Goal: Information Seeking & Learning: Learn about a topic

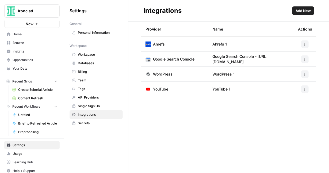
scroll to position [3, 0]
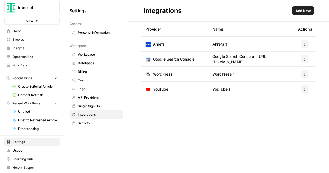
click at [90, 115] on span "Integrations" at bounding box center [99, 114] width 43 height 5
click at [84, 113] on span "Integrations" at bounding box center [99, 114] width 43 height 5
click at [300, 12] on span "Add New" at bounding box center [302, 10] width 15 height 5
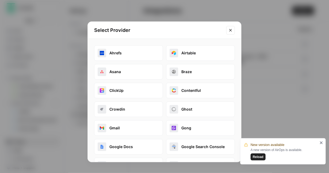
click at [322, 143] on icon "close" at bounding box center [322, 142] width 4 height 4
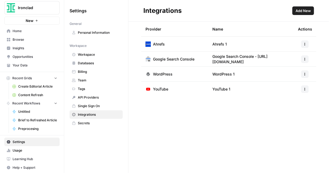
click at [301, 12] on span "Add New" at bounding box center [302, 10] width 15 height 5
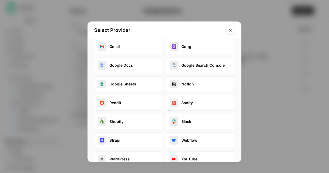
scroll to position [81, 0]
click at [121, 65] on button "Google Docs" at bounding box center [128, 65] width 69 height 16
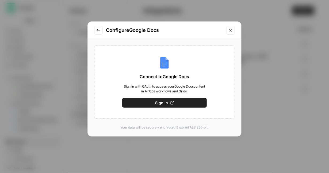
click at [162, 104] on span "Sign In" at bounding box center [161, 102] width 13 height 5
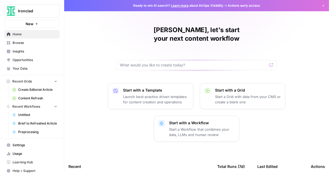
scroll to position [3, 0]
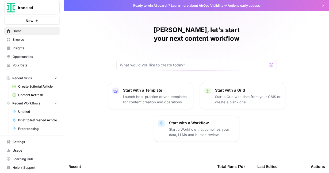
click at [29, 95] on span "Content Refresh" at bounding box center [37, 95] width 39 height 5
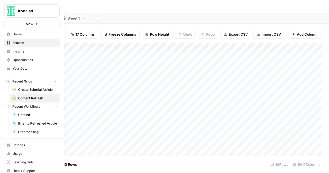
click at [18, 145] on span "Settings" at bounding box center [35, 145] width 45 height 5
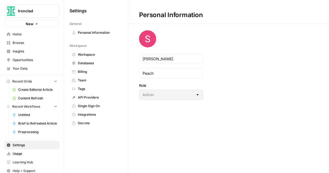
click at [87, 113] on span "Integrations" at bounding box center [99, 114] width 43 height 5
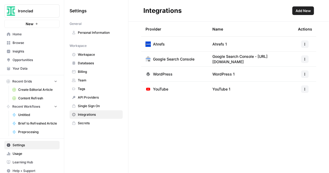
click at [304, 12] on span "Add New" at bounding box center [302, 10] width 15 height 5
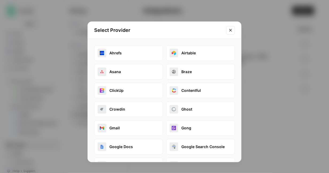
click at [125, 147] on button "Google Docs" at bounding box center [128, 147] width 69 height 16
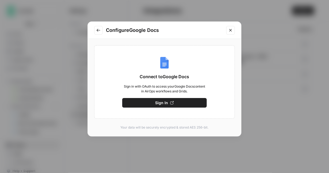
click at [159, 102] on span "Sign In" at bounding box center [161, 102] width 13 height 5
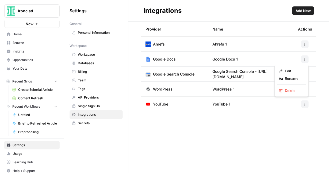
click at [306, 61] on button "button" at bounding box center [304, 58] width 7 height 7
click at [22, 51] on span "Insights" at bounding box center [35, 51] width 45 height 5
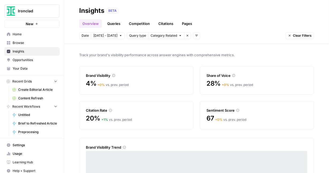
click at [119, 22] on link "Queries" at bounding box center [114, 23] width 20 height 9
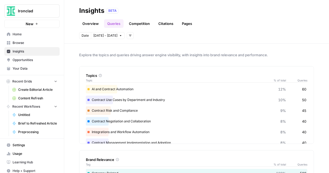
click at [132, 89] on div "AI and Contract Automation 12% 60" at bounding box center [196, 89] width 221 height 9
click at [124, 88] on div "AI and Contract Automation 12% 60" at bounding box center [196, 89] width 221 height 9
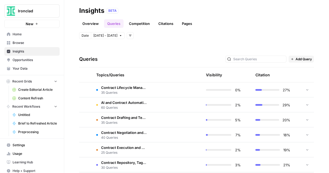
scroll to position [185, 0]
click at [140, 103] on span "AI and Contract Automation" at bounding box center [123, 102] width 45 height 5
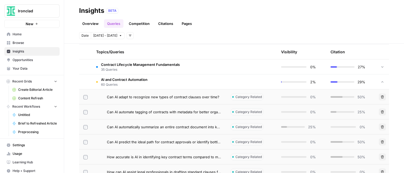
scroll to position [124, 0]
click at [283, 127] on div at bounding box center [284, 127] width 6 height 2
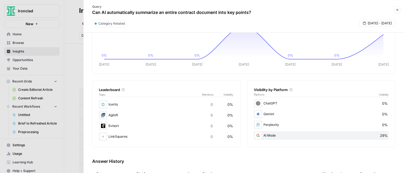
scroll to position [40, 0]
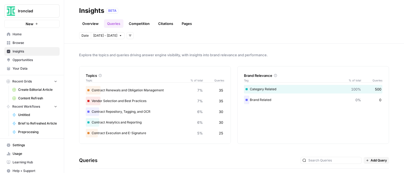
click at [165, 25] on link "Citations" at bounding box center [165, 23] width 21 height 9
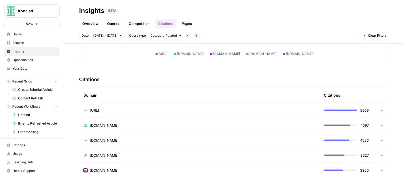
scroll to position [97, 0]
click at [95, 109] on span "sirion.ai" at bounding box center [94, 109] width 9 height 5
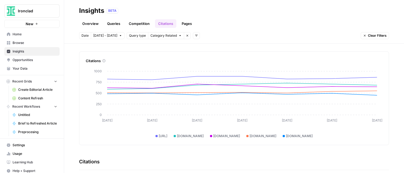
scroll to position [7, 0]
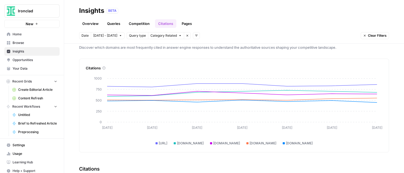
click at [329, 59] on div "Citations" at bounding box center [234, 65] width 297 height 12
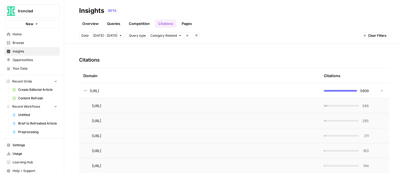
scroll to position [117, 0]
click at [159, 88] on div "sirion.ai" at bounding box center [199, 89] width 232 height 5
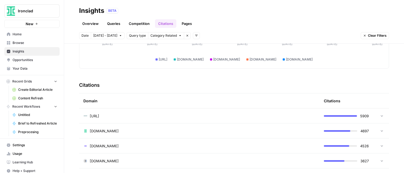
scroll to position [90, 0]
click at [138, 35] on span "Query type" at bounding box center [137, 35] width 17 height 5
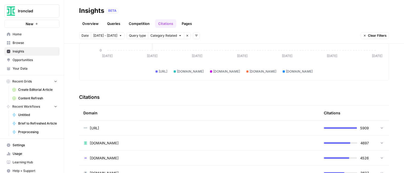
scroll to position [0, 0]
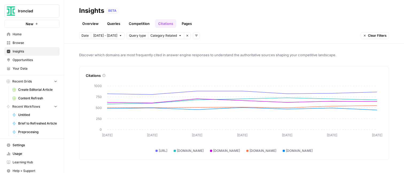
click at [187, 24] on link "Pages" at bounding box center [187, 23] width 17 height 9
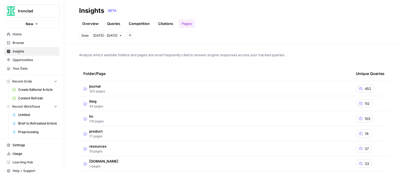
click at [140, 25] on link "Competition" at bounding box center [139, 23] width 27 height 9
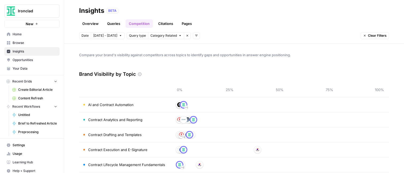
click at [110, 25] on link "Queries" at bounding box center [114, 23] width 20 height 9
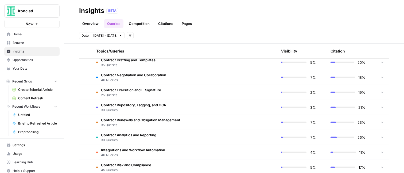
scroll to position [158, 0]
